Goal: Task Accomplishment & Management: Use online tool/utility

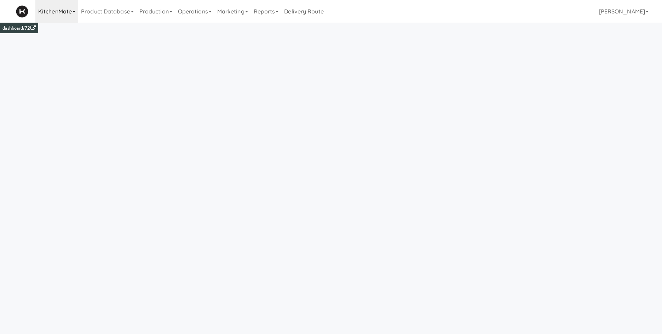
click at [56, 16] on link "KitchenMate" at bounding box center [56, 11] width 43 height 23
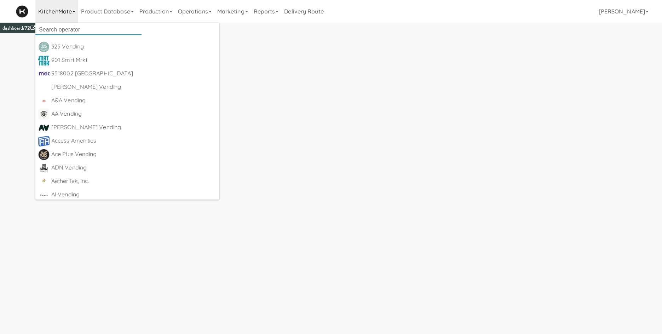
click at [54, 28] on input "text" at bounding box center [88, 29] width 106 height 11
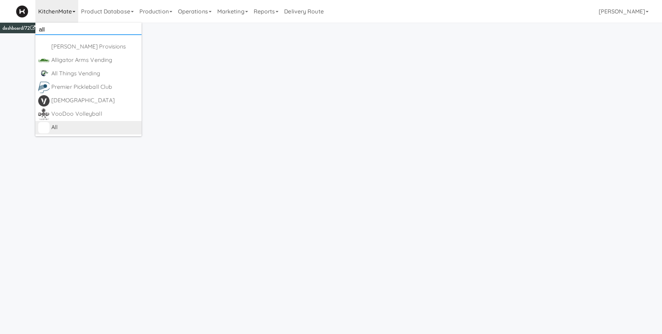
type input "all"
click at [70, 129] on div "All" at bounding box center [94, 127] width 87 height 11
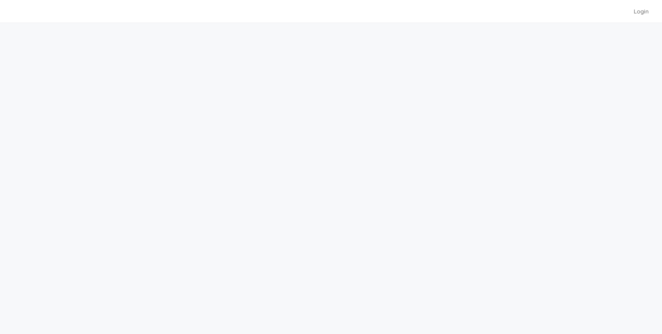
click at [186, 6] on div "Login" at bounding box center [331, 11] width 630 height 23
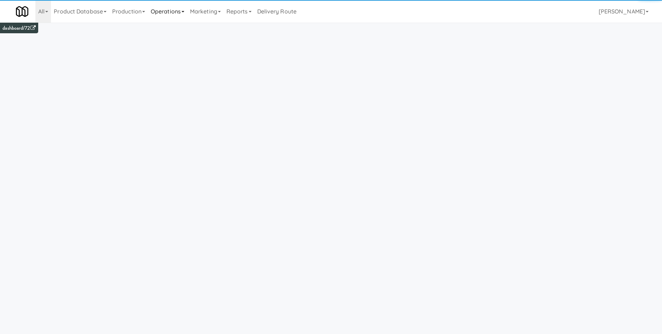
drag, startPoint x: 180, startPoint y: 14, endPoint x: 175, endPoint y: 19, distance: 7.0
click at [179, 14] on link "Operations" at bounding box center [167, 11] width 39 height 23
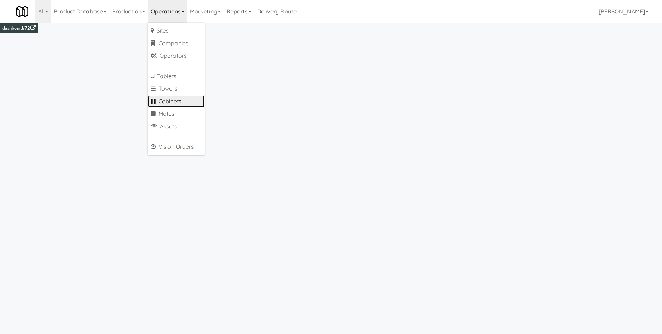
click at [186, 106] on link "Cabinets" at bounding box center [176, 101] width 57 height 13
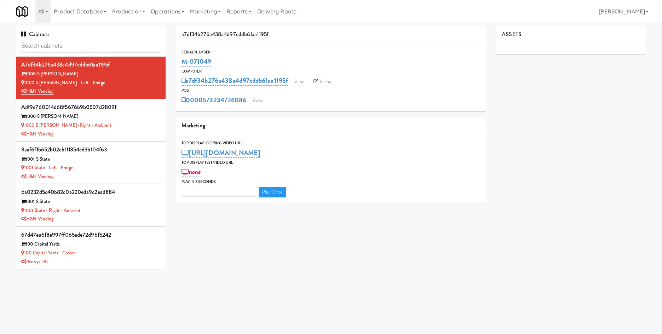
type input "3"
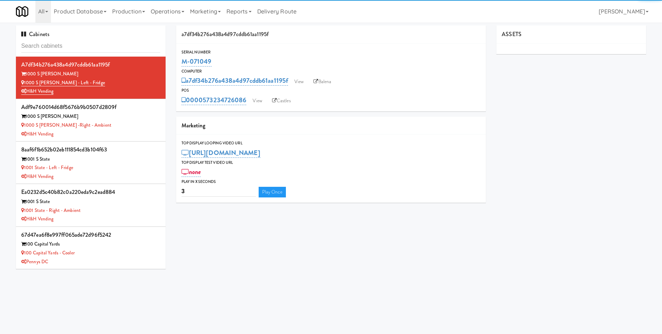
click at [106, 45] on input "text" at bounding box center [90, 46] width 139 height 13
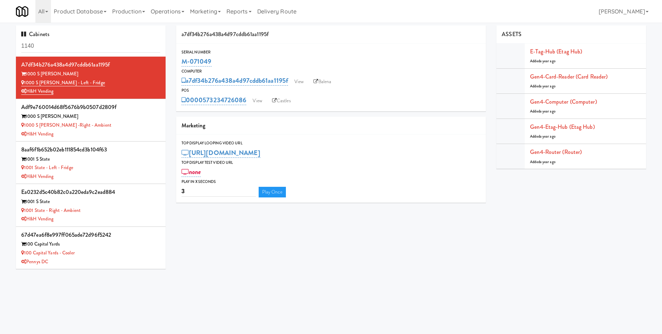
type input "1140"
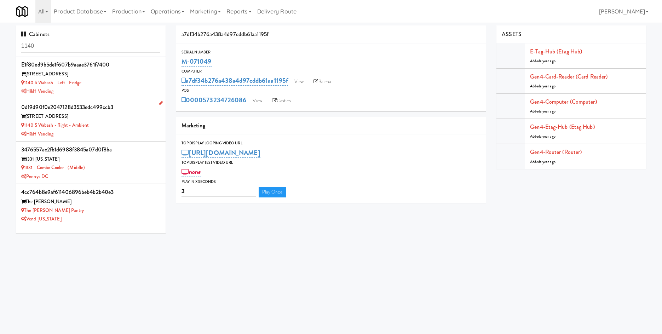
click at [124, 120] on div "1140 S Wabash" at bounding box center [90, 116] width 139 height 9
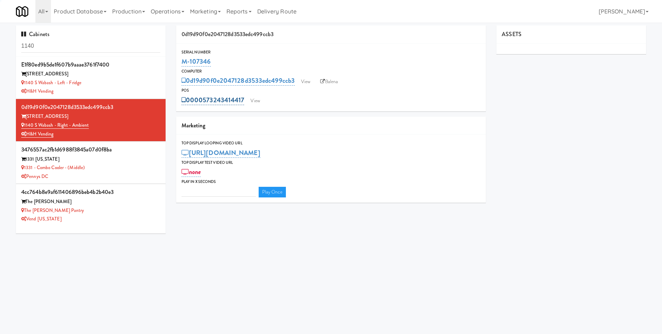
type input "3"
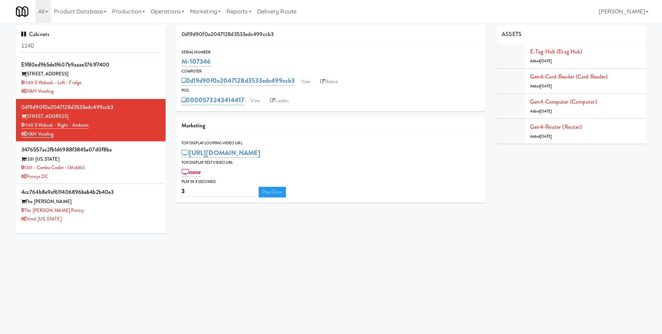
drag, startPoint x: 246, startPoint y: 92, endPoint x: 245, endPoint y: 101, distance: 9.3
click at [245, 101] on div "POS 0000573243414417 View Castles" at bounding box center [331, 96] width 310 height 19
copy div "0000573243414417"
click at [285, 101] on link "Castles" at bounding box center [279, 100] width 26 height 11
click at [251, 101] on link "View" at bounding box center [255, 100] width 16 height 11
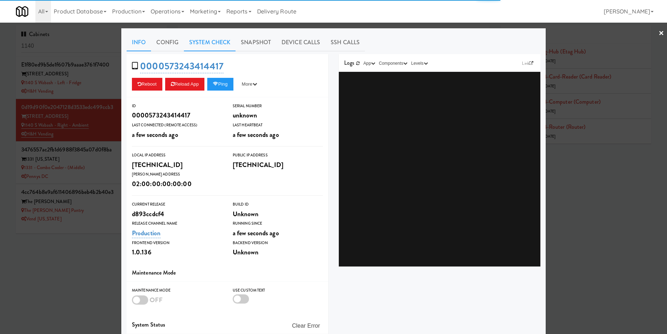
click at [199, 45] on link "System Check" at bounding box center [210, 43] width 52 height 18
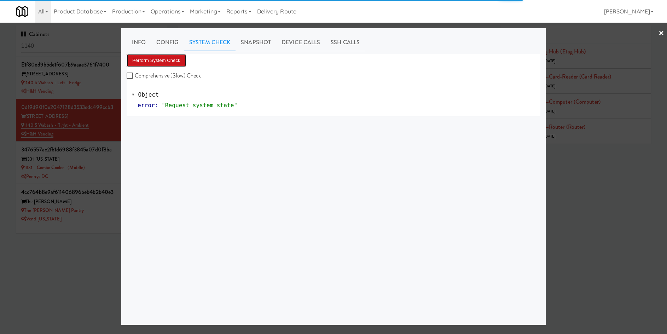
click at [139, 65] on button "Perform System Check" at bounding box center [156, 60] width 59 height 13
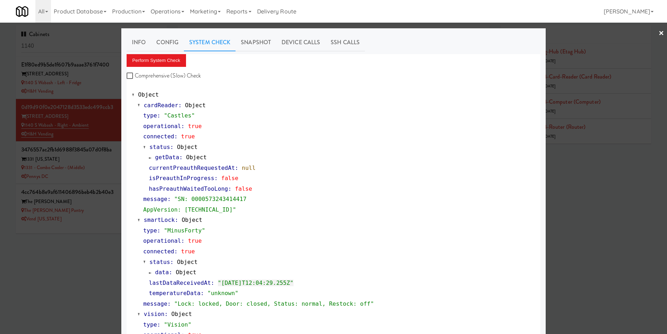
click at [70, 271] on div at bounding box center [333, 167] width 667 height 334
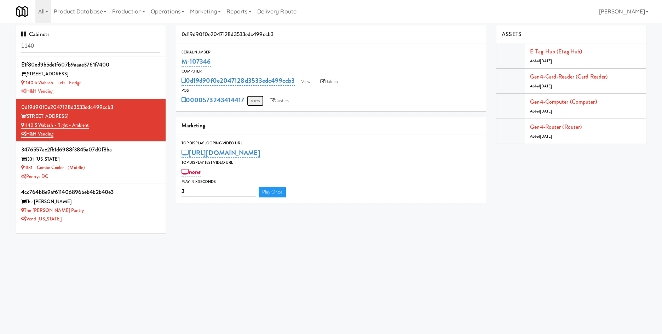
click at [254, 101] on link "View" at bounding box center [255, 100] width 16 height 11
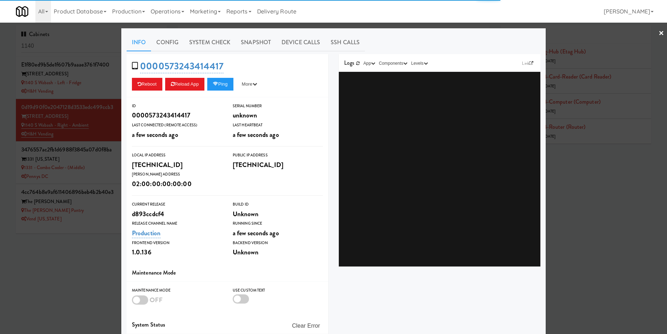
drag, startPoint x: 210, startPoint y: 49, endPoint x: 207, endPoint y: 52, distance: 4.8
click at [210, 49] on link "System Check" at bounding box center [210, 43] width 52 height 18
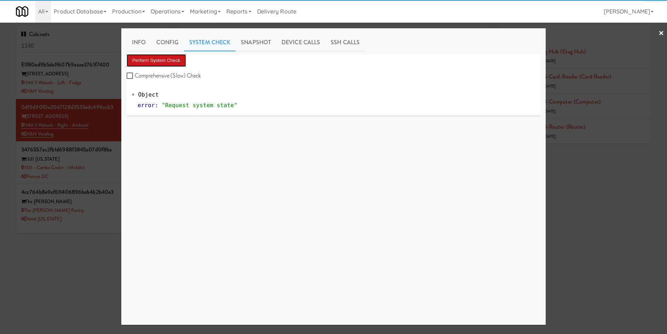
click at [176, 62] on button "Perform System Check" at bounding box center [156, 60] width 59 height 13
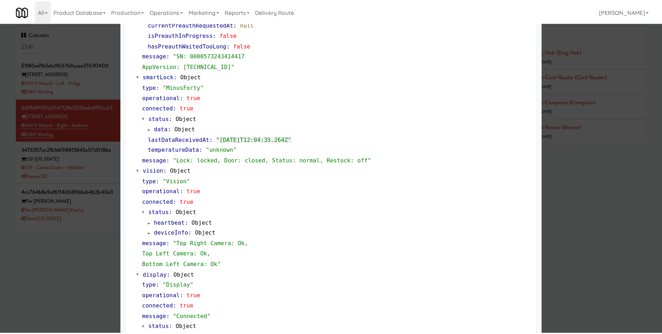
scroll to position [226, 0]
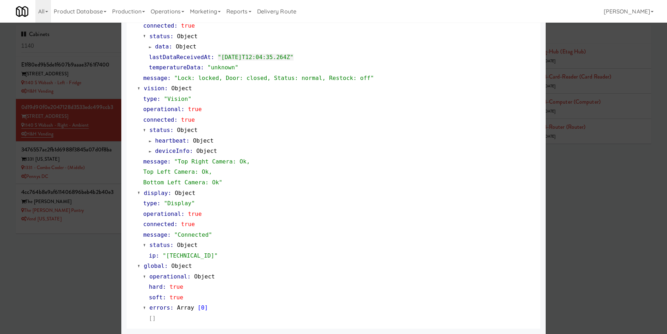
click at [97, 255] on div at bounding box center [333, 167] width 667 height 334
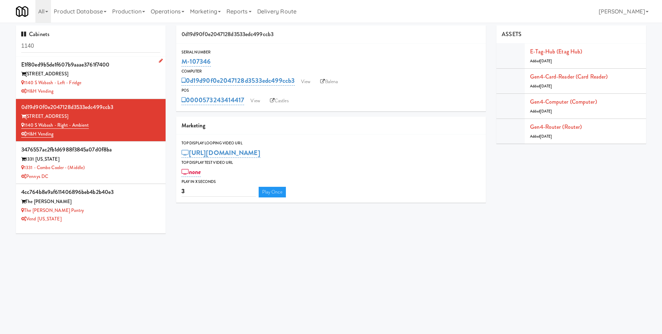
click at [105, 91] on div "H&H Vending" at bounding box center [90, 91] width 139 height 9
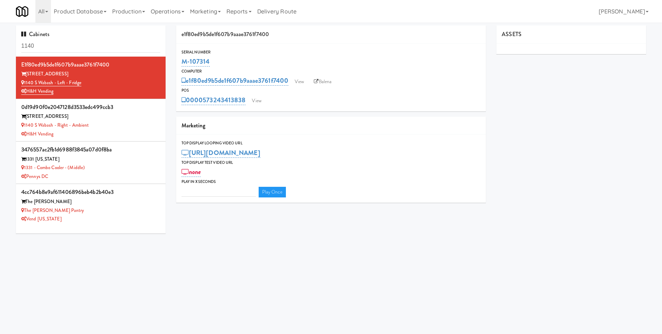
type input "3"
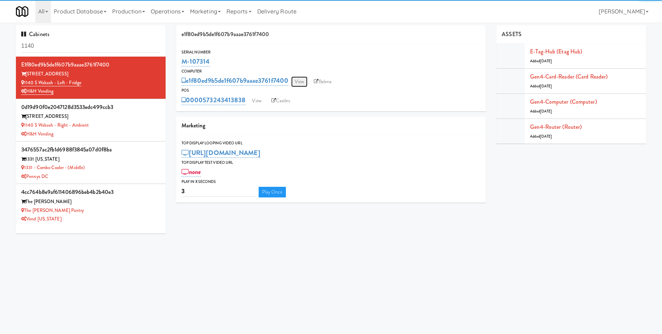
click at [303, 79] on link "View" at bounding box center [299, 81] width 16 height 11
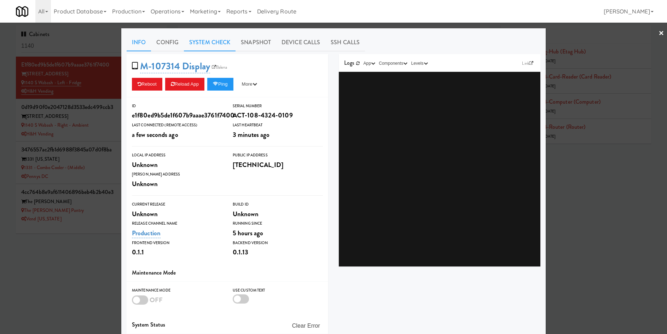
click at [201, 43] on link "System Check" at bounding box center [210, 43] width 52 height 18
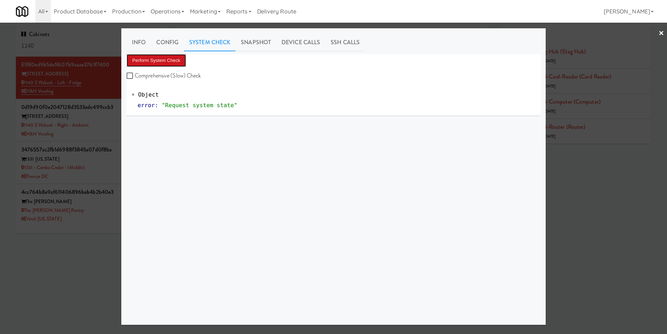
click at [170, 58] on button "Perform System Check" at bounding box center [156, 60] width 59 height 13
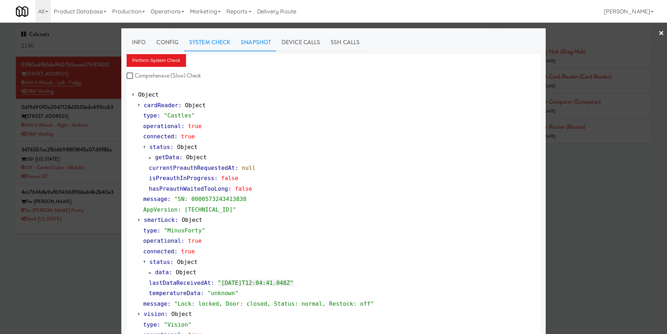
click at [249, 41] on link "Snapshot" at bounding box center [256, 43] width 41 height 18
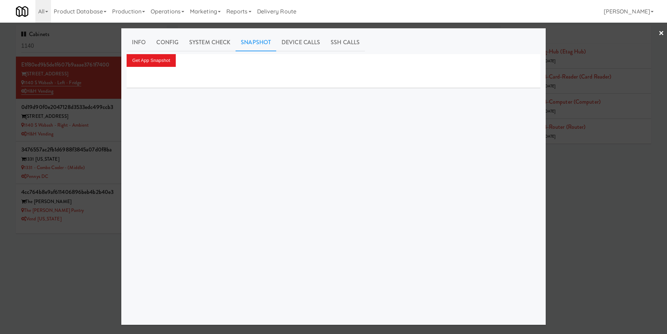
drag, startPoint x: 53, startPoint y: 250, endPoint x: 107, endPoint y: 192, distance: 79.3
click at [53, 249] on div at bounding box center [333, 167] width 667 height 334
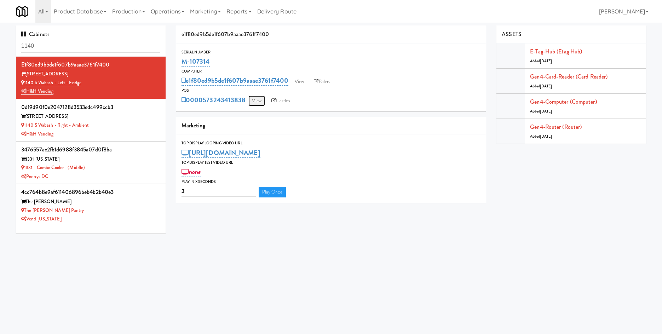
click at [252, 103] on link "View" at bounding box center [256, 100] width 16 height 11
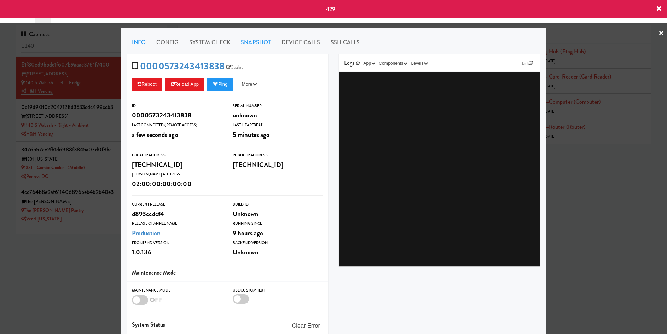
click at [256, 37] on link "Snapshot" at bounding box center [256, 43] width 41 height 18
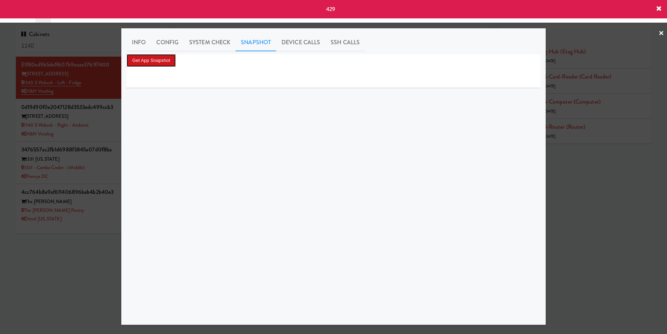
click at [155, 56] on button "Get App Snapshot" at bounding box center [151, 60] width 49 height 13
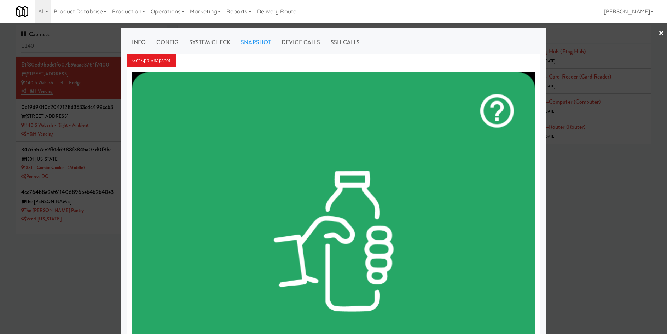
click at [68, 304] on div at bounding box center [333, 167] width 667 height 334
